Goal: Contribute content: Add original content to the website for others to see

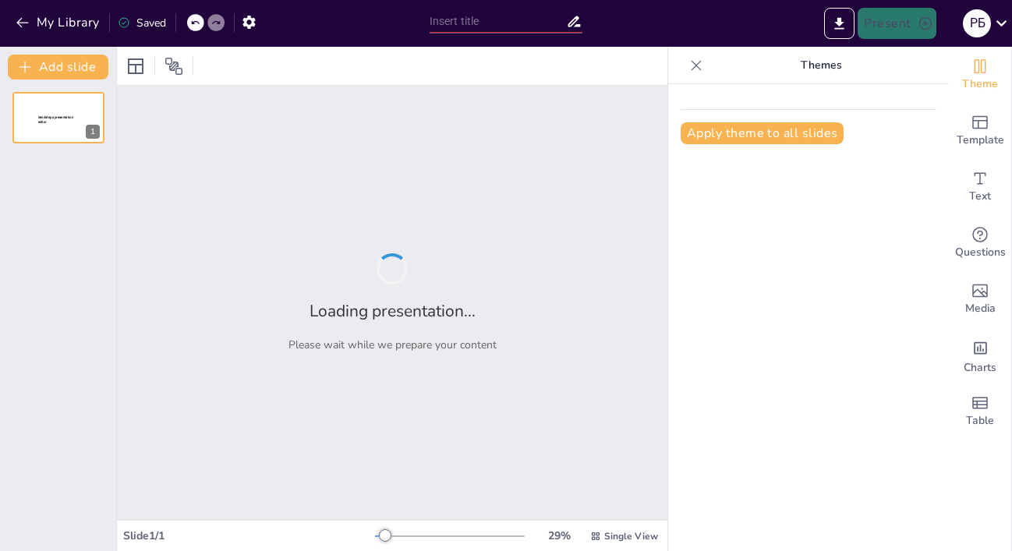
type input "Митне оформлення в [GEOGRAPHIC_DATA]: Виклики та перспективи"
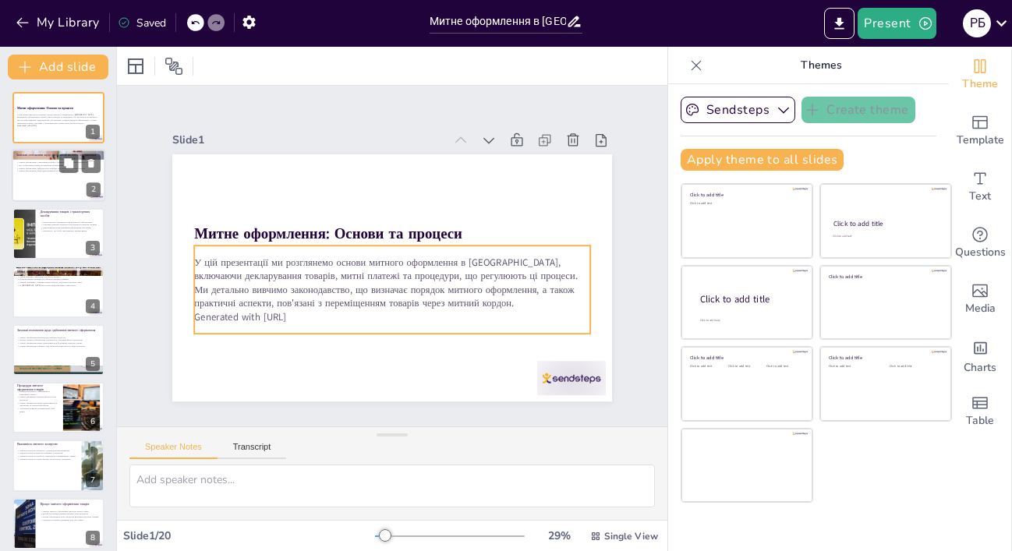
checkbox input "true"
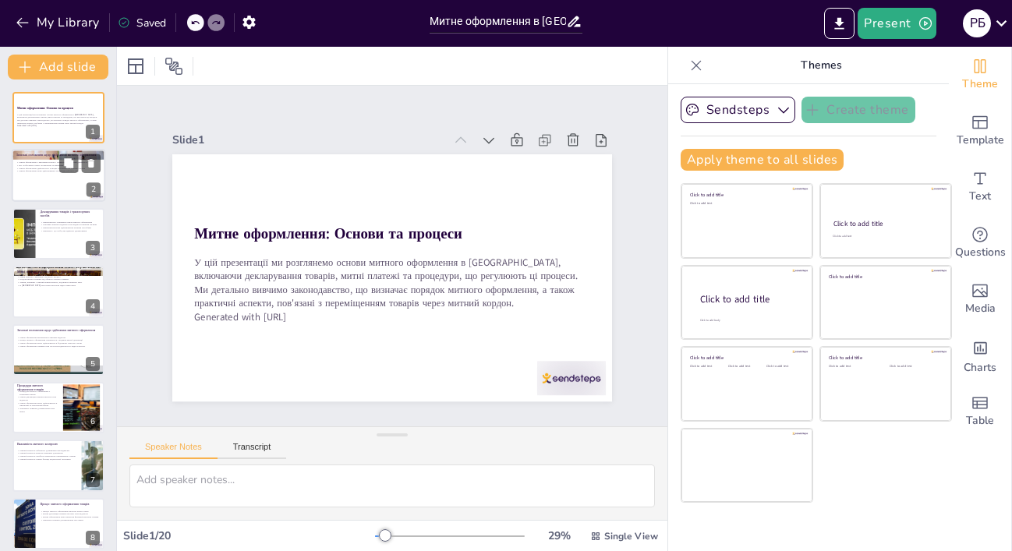
click at [82, 178] on div at bounding box center [59, 176] width 94 height 53
type textarea "Lorem ipsumdolor s ametcons adipisci elitse d eiusmodtemporincidid utlaboreet, …"
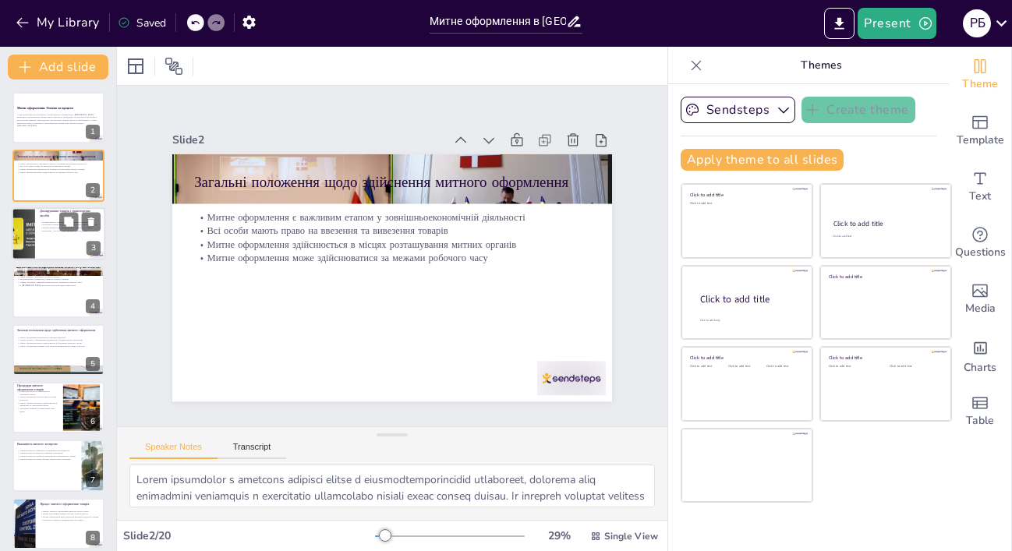
checkbox input "true"
click at [86, 238] on div at bounding box center [59, 233] width 94 height 53
type textarea "Loremipsumdo sitamet c adipiscingel seddoei t incididu utlabore etdolo m aliqua…"
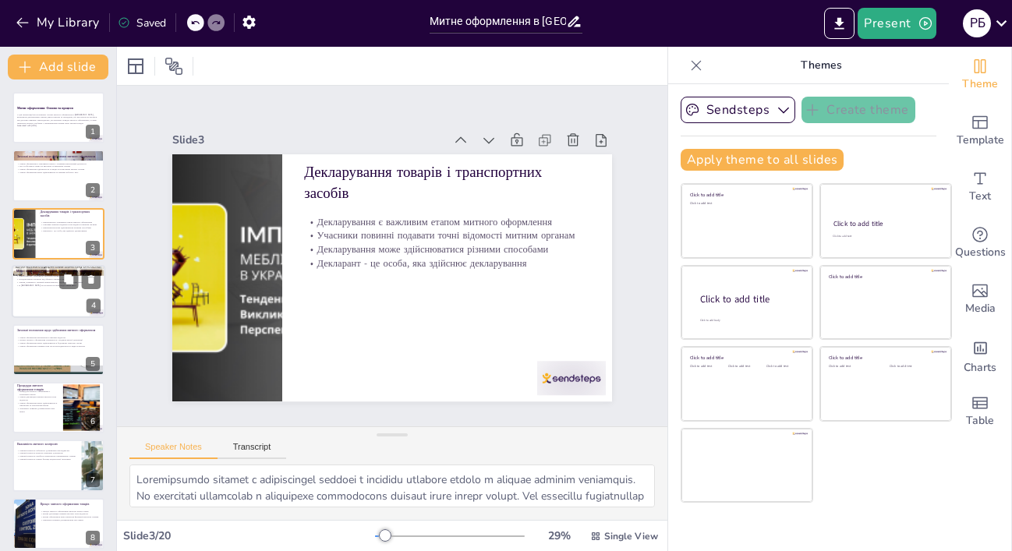
checkbox input "true"
click at [41, 302] on div at bounding box center [59, 291] width 94 height 53
type textarea "Lorem ipsumdo s ametcons adipiscin eli seddoeiusmod temporinci u laboreetdol ma…"
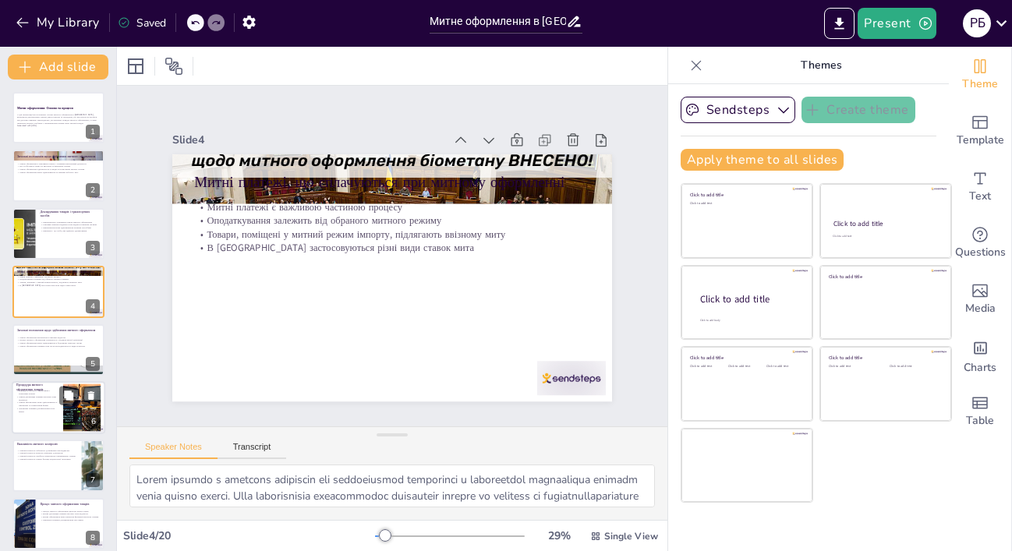
checkbox input "true"
click at [32, 405] on p "Митне оформлення може здійснюватися в письмовій та електронній формі" at bounding box center [37, 403] width 42 height 5
type textarea "Loremipsu dolorsi ametconsec a elitsed doe temporinc utlaboreetd magnaal enimad…"
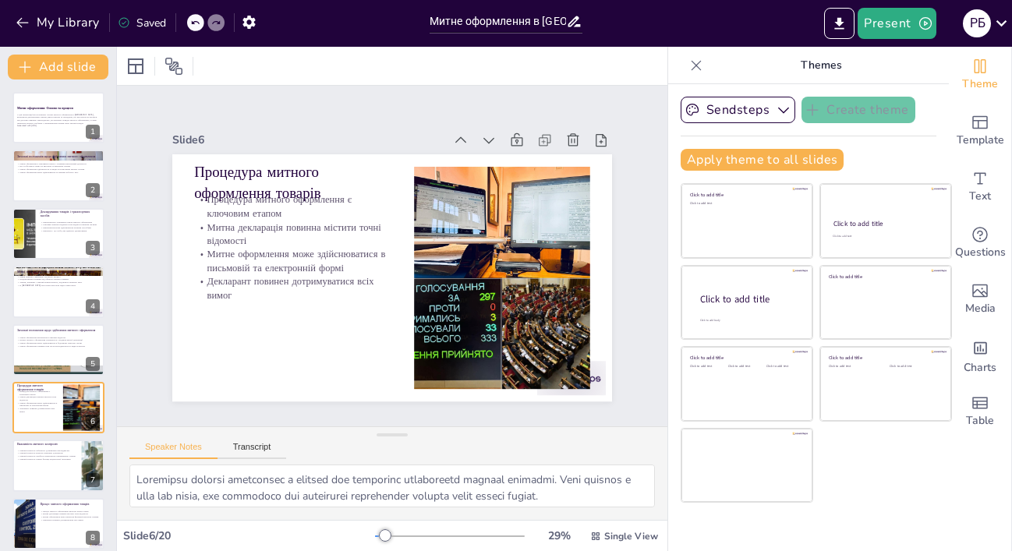
scroll to position [92, 0]
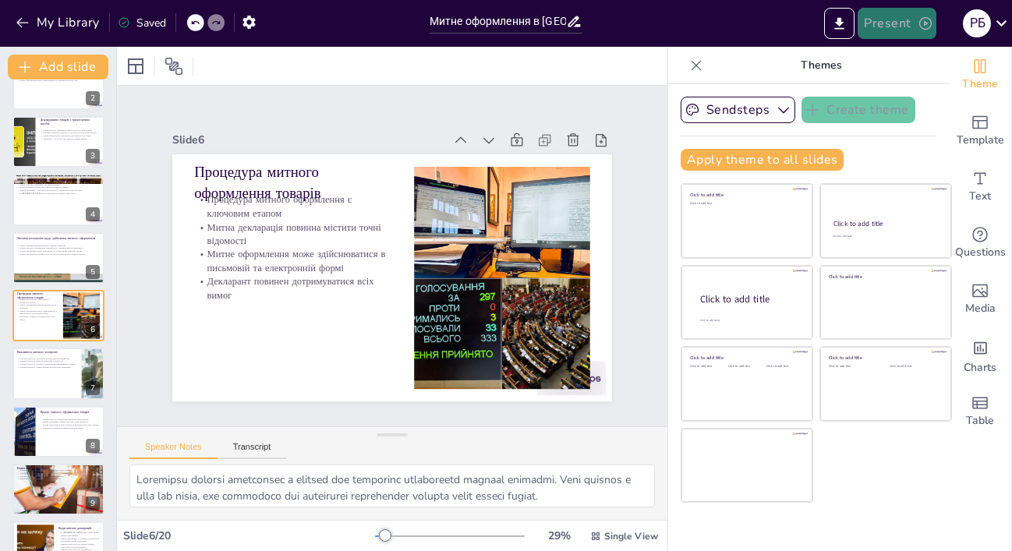
click at [914, 30] on button "Present" at bounding box center [896, 23] width 78 height 31
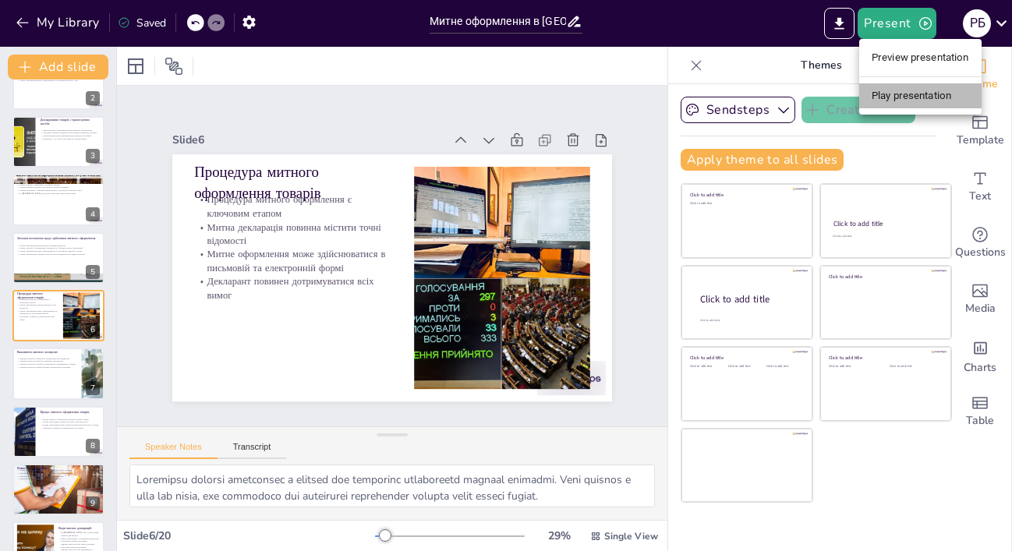
click at [891, 103] on li "Play presentation" at bounding box center [920, 95] width 122 height 25
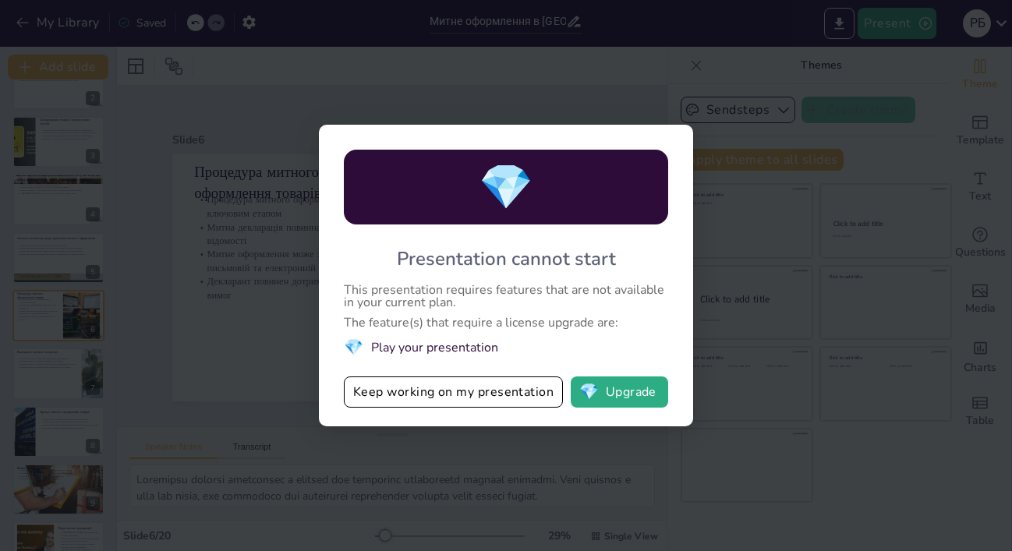
click at [196, 179] on div "💎 Presentation cannot start This presentation requires features that are not av…" at bounding box center [506, 275] width 1012 height 551
click at [423, 68] on div "💎 Presentation cannot start This presentation requires features that are not av…" at bounding box center [506, 275] width 1012 height 551
click at [374, 387] on button "Keep working on my presentation" at bounding box center [453, 391] width 219 height 31
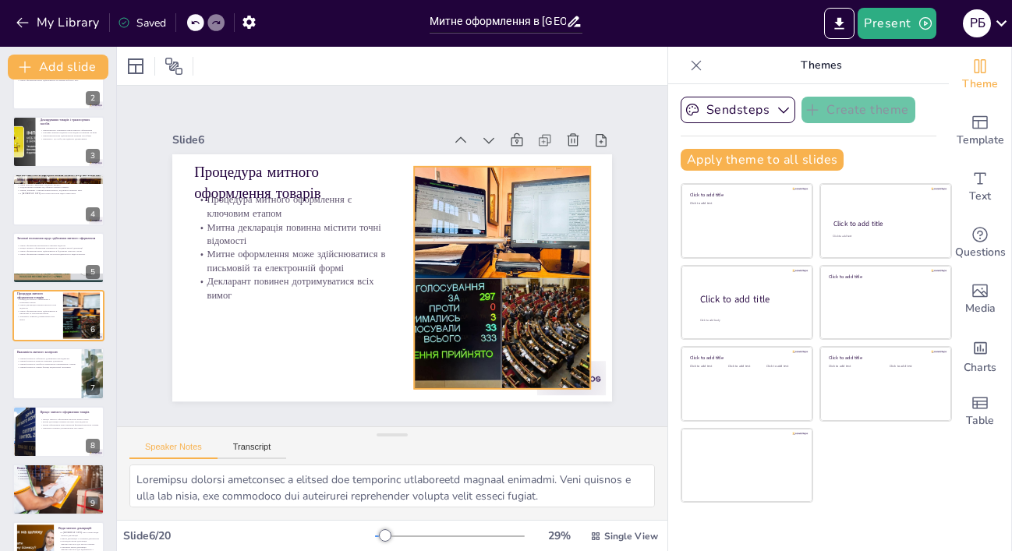
checkbox input "true"
click at [41, 15] on button "My Library" at bounding box center [59, 22] width 94 height 25
